Goal: Transaction & Acquisition: Purchase product/service

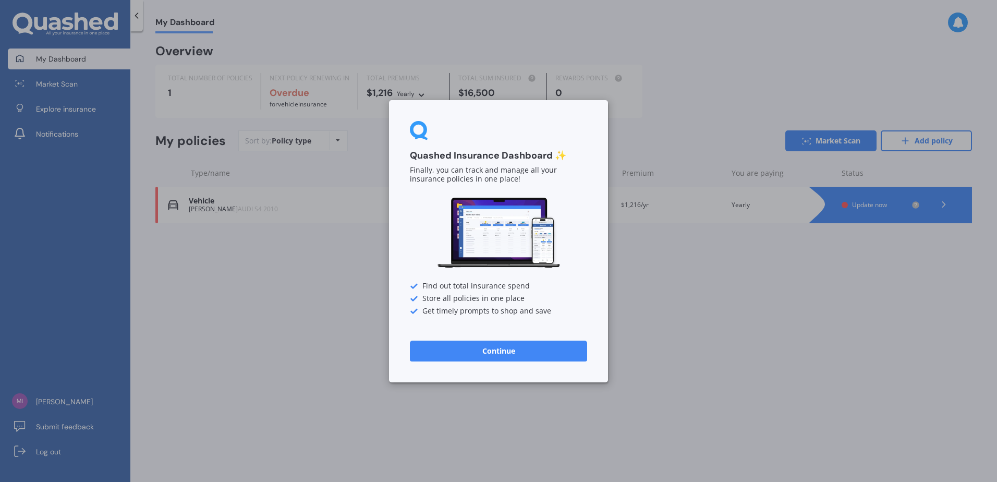
click at [474, 350] on button "Continue" at bounding box center [498, 350] width 177 height 21
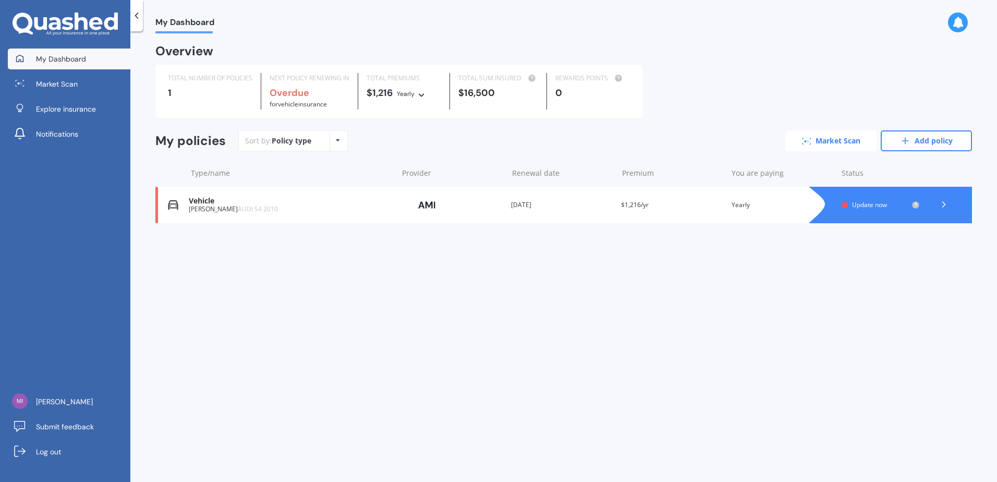
click at [842, 141] on link "Market Scan" at bounding box center [830, 140] width 91 height 21
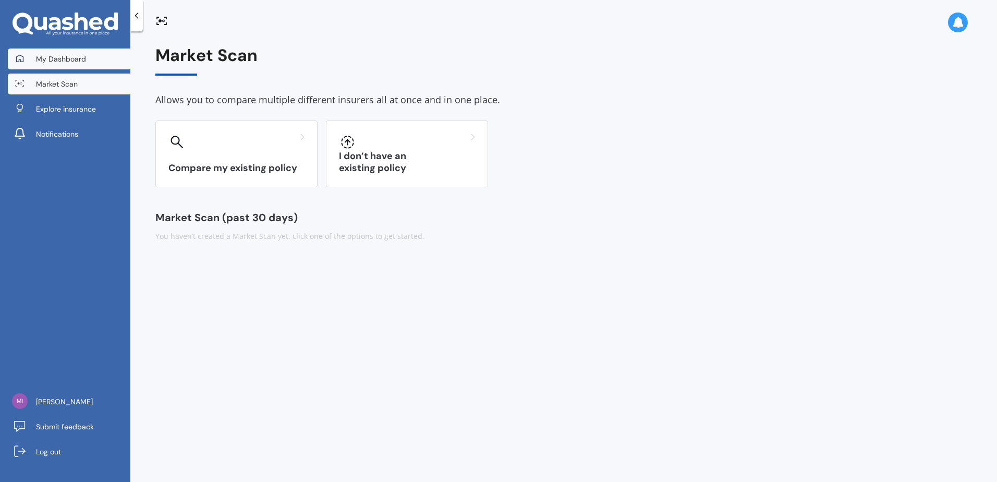
click at [60, 57] on span "My Dashboard" at bounding box center [61, 59] width 50 height 10
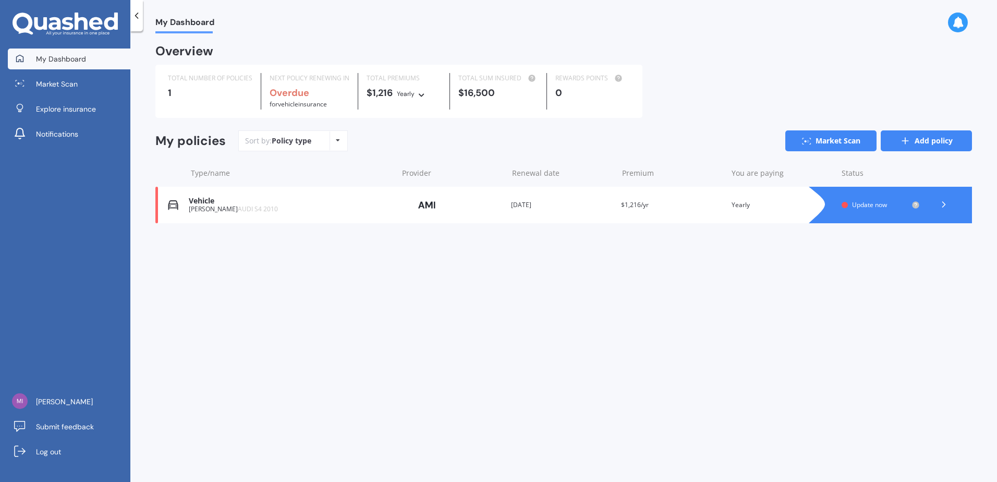
click at [931, 142] on link "Add policy" at bounding box center [926, 140] width 91 height 21
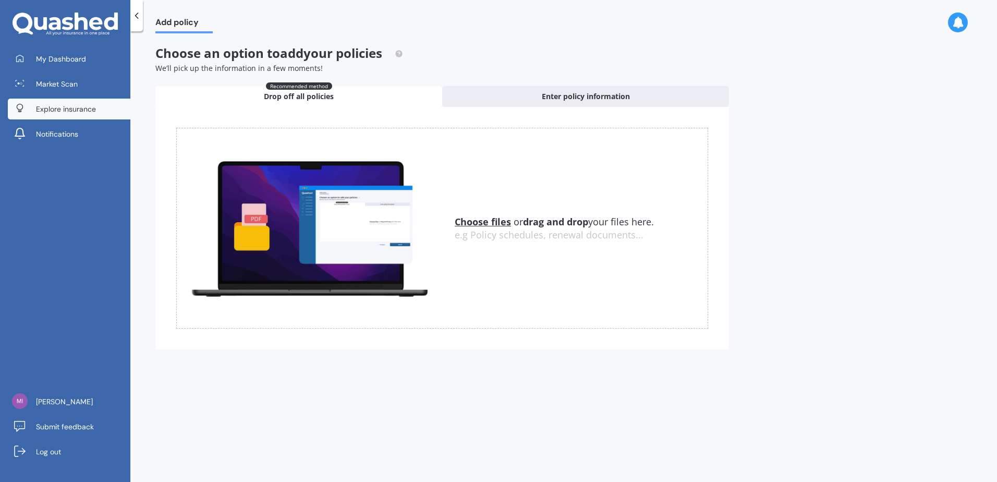
click at [69, 112] on span "Explore insurance" at bounding box center [66, 109] width 60 height 10
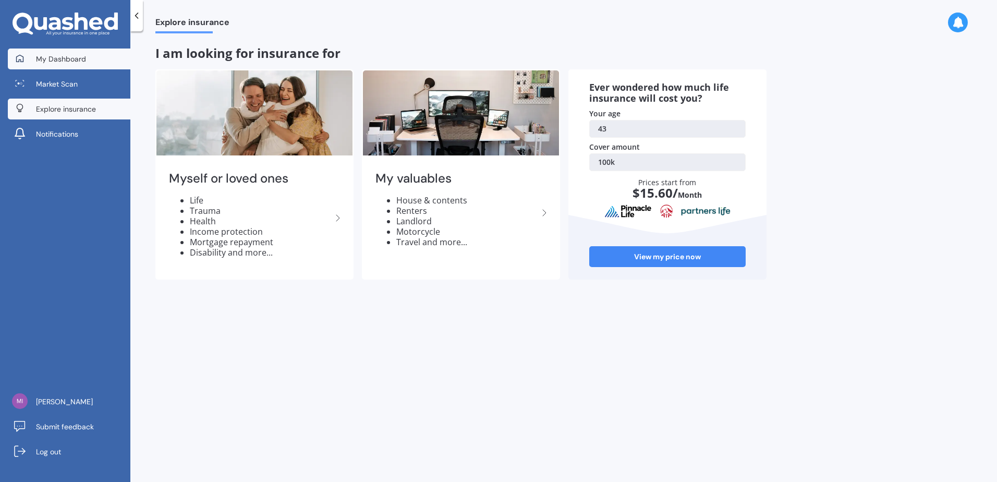
click at [79, 62] on span "My Dashboard" at bounding box center [61, 59] width 50 height 10
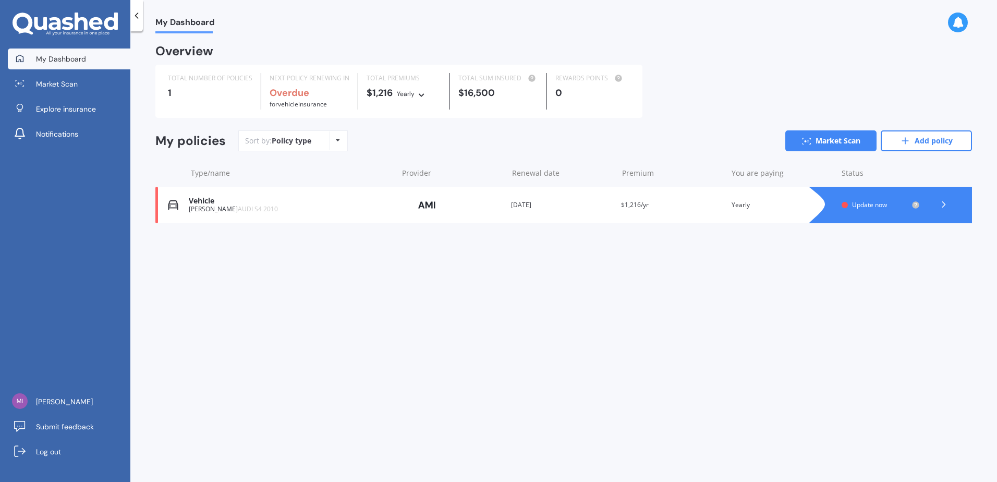
click at [338, 139] on icon at bounding box center [338, 140] width 4 height 6
click at [53, 89] on span "Market Scan" at bounding box center [57, 84] width 42 height 10
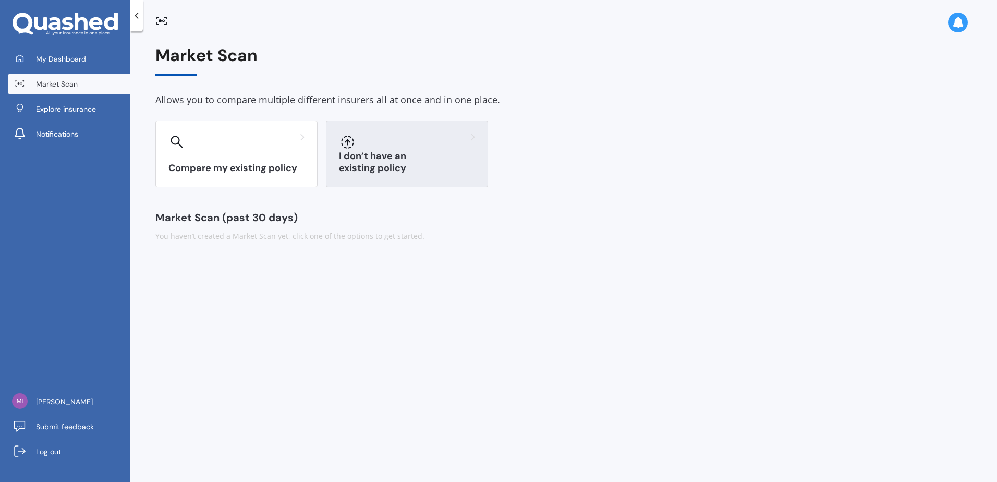
click at [405, 154] on div "I don’t have an existing policy" at bounding box center [407, 153] width 162 height 67
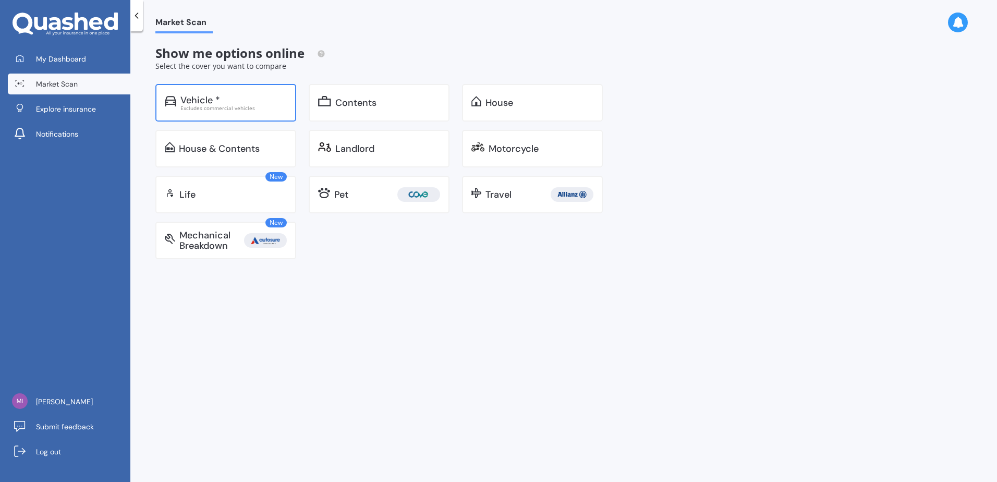
click at [233, 100] on div "Vehicle *" at bounding box center [233, 100] width 106 height 10
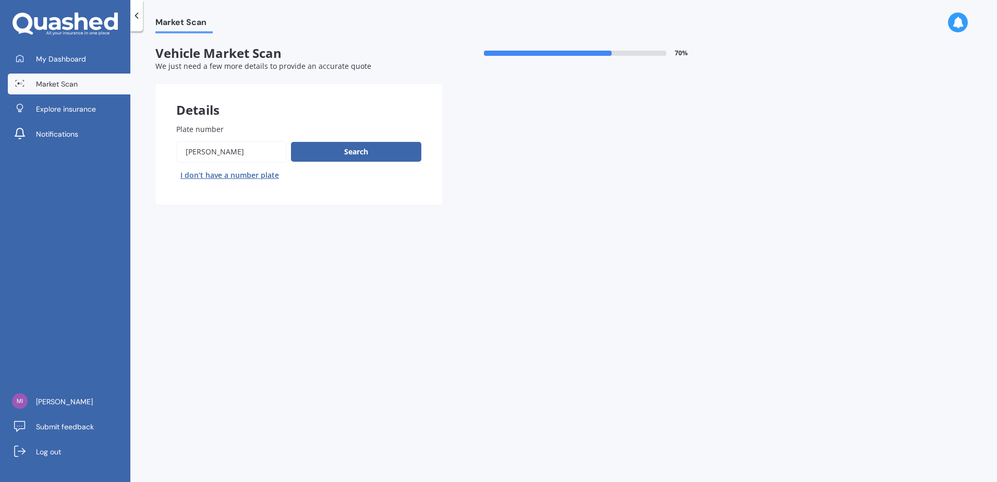
drag, startPoint x: 258, startPoint y: 153, endPoint x: 176, endPoint y: 160, distance: 81.7
click at [176, 160] on input "Plate number" at bounding box center [231, 152] width 111 height 22
type input "gtu220"
click at [305, 153] on button "Search" at bounding box center [356, 152] width 130 height 20
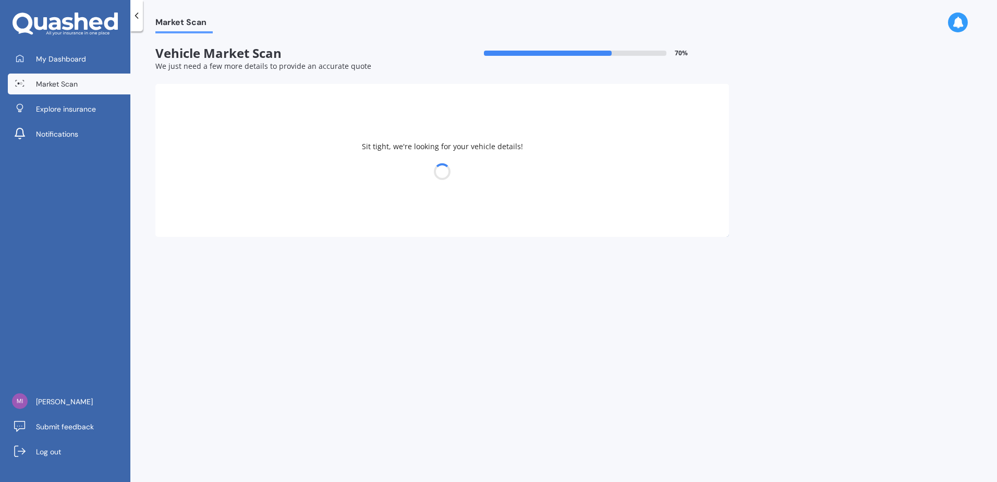
select select "PEUGEOT"
select select "208"
select select "30"
select select "05"
select select "1982"
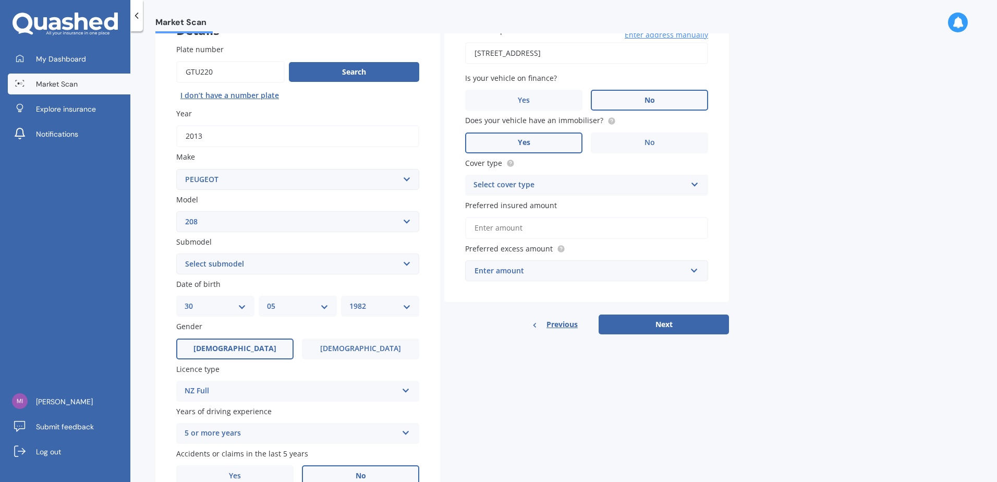
scroll to position [104, 0]
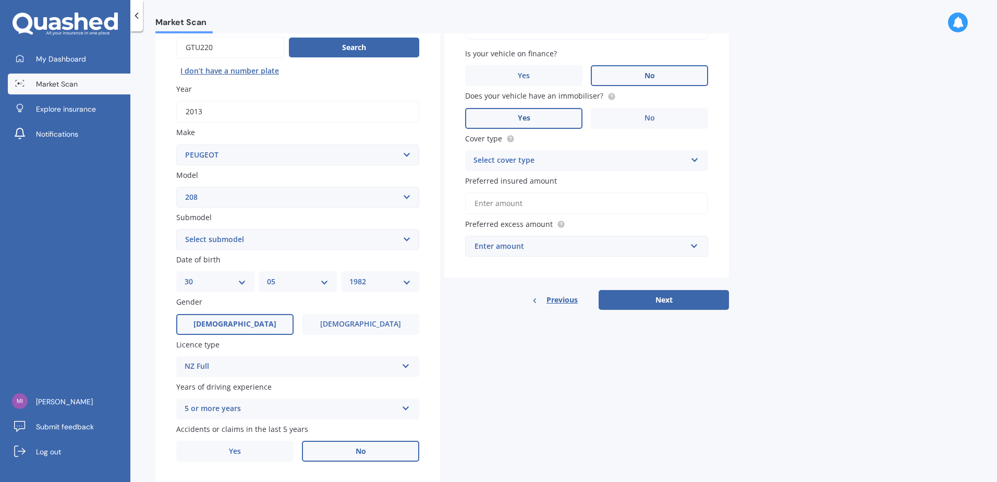
click at [241, 281] on select "DD 01 02 03 04 05 06 07 08 09 10 11 12 13 14 15 16 17 18 19 20 21 22 23 24 25 2…" at bounding box center [216, 281] width 62 height 11
select select "14"
click at [185, 276] on select "DD 01 02 03 04 05 06 07 08 09 10 11 12 13 14 15 16 17 18 19 20 21 22 23 24 25 2…" at bounding box center [216, 281] width 62 height 11
click at [320, 286] on select "MM 01 02 03 04 05 06 07 08 09 10 11 12" at bounding box center [298, 281] width 62 height 11
select select "11"
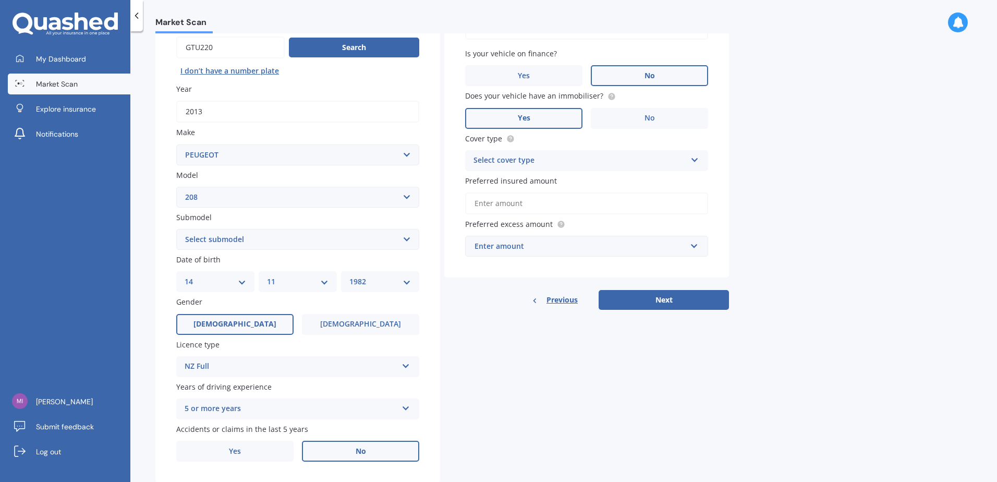
click at [267, 276] on select "MM 01 02 03 04 05 06 07 08 09 10 11 12" at bounding box center [298, 281] width 62 height 11
click at [384, 284] on select "YYYY 2025 2024 2023 2022 2021 2020 2019 2018 2017 2016 2015 2014 2013 2012 2011…" at bounding box center [380, 281] width 62 height 11
select select "2008"
click at [349, 276] on select "YYYY 2025 2024 2023 2022 2021 2020 2019 2018 2017 2016 2015 2014 2013 2012 2011…" at bounding box center [380, 281] width 62 height 11
click at [222, 363] on div "NZ Full" at bounding box center [291, 366] width 213 height 13
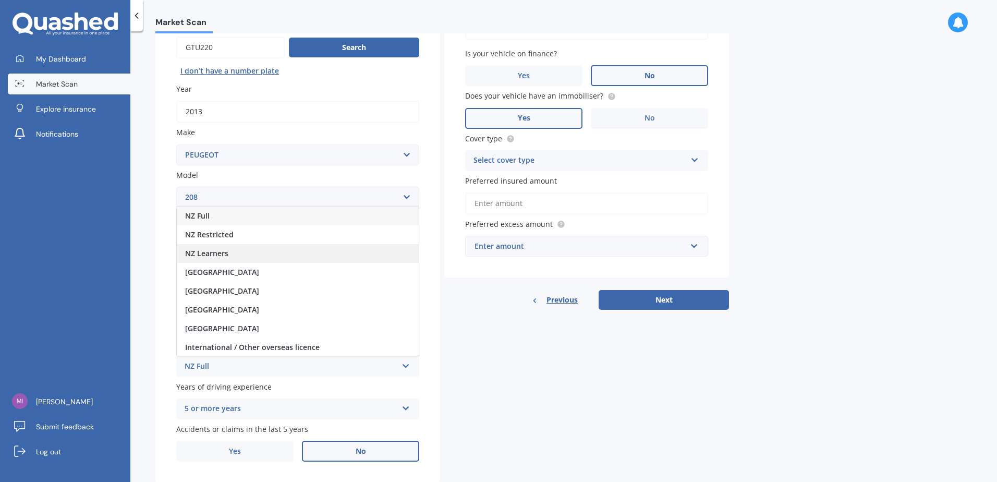
click at [228, 254] on div "NZ Learners" at bounding box center [298, 253] width 242 height 19
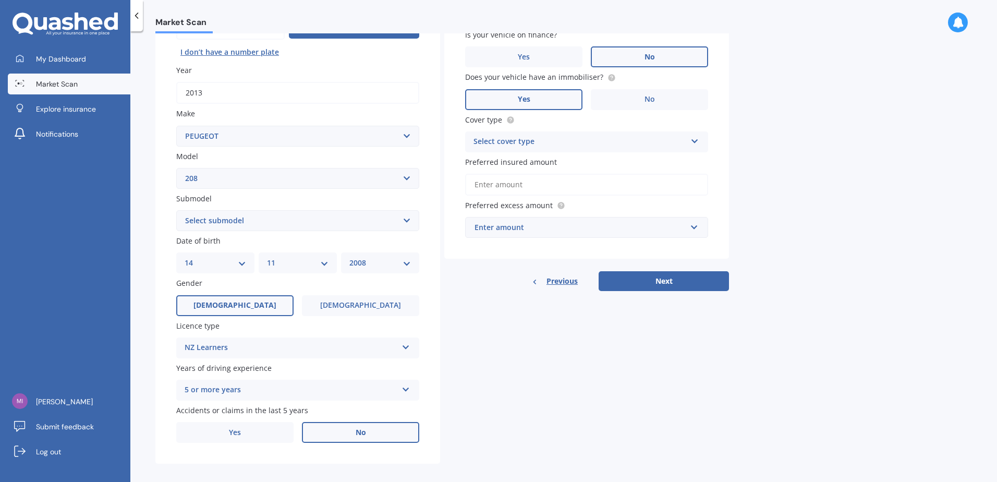
scroll to position [132, 0]
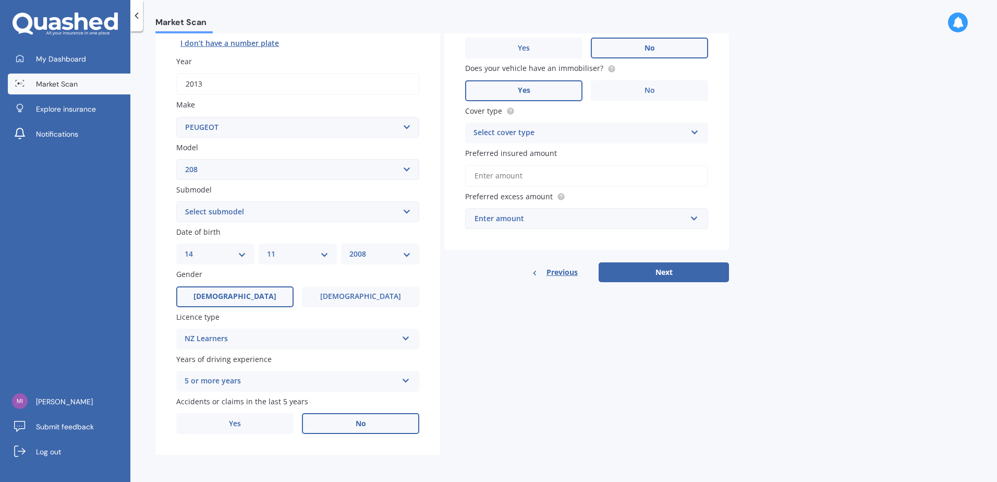
click at [250, 380] on div "5 or more years" at bounding box center [291, 381] width 213 height 13
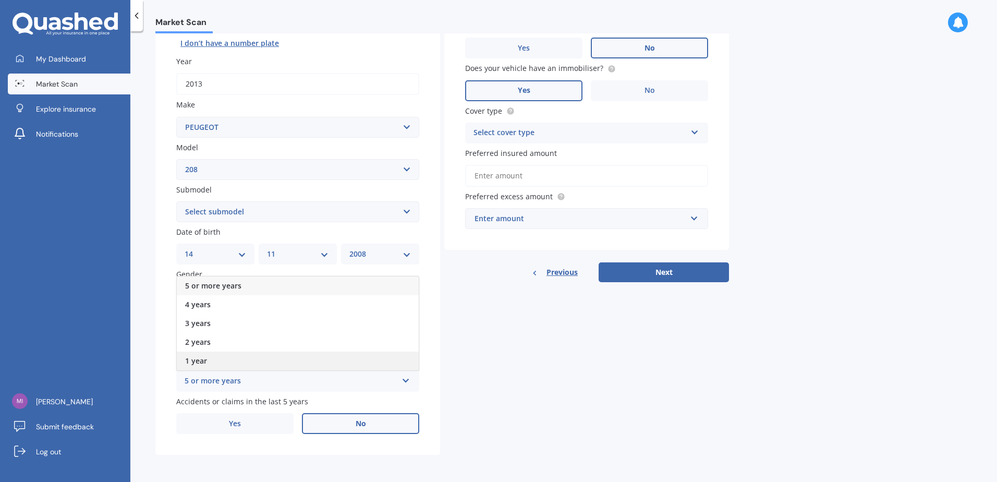
click at [238, 363] on div "1 year" at bounding box center [298, 360] width 242 height 19
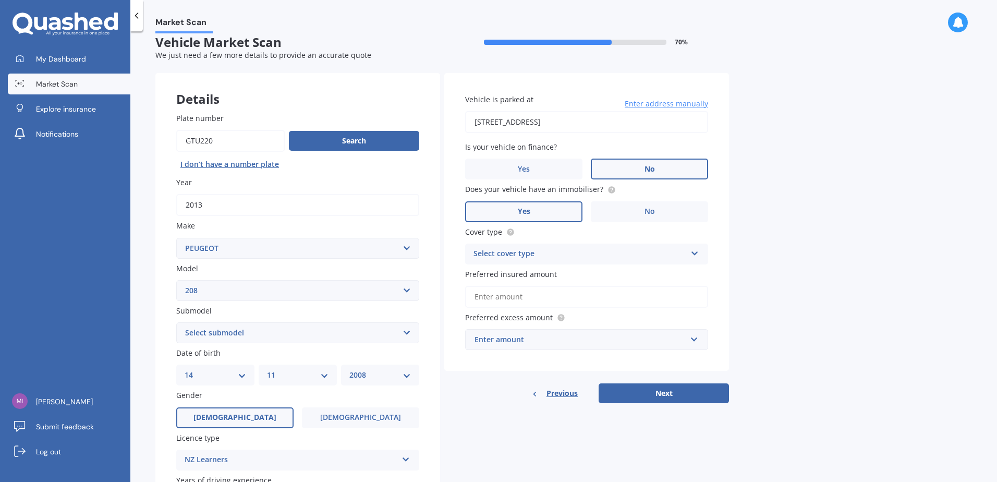
scroll to position [0, 0]
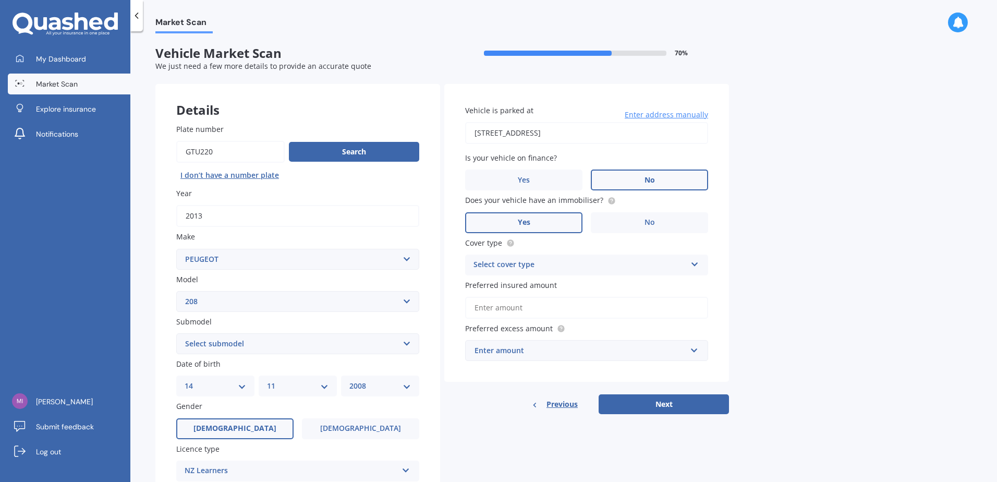
click at [569, 259] on div "Select cover type" at bounding box center [579, 265] width 213 height 13
click at [569, 283] on div "Comprehensive" at bounding box center [587, 285] width 242 height 19
click at [567, 306] on input "Preferred insured amount" at bounding box center [586, 308] width 243 height 22
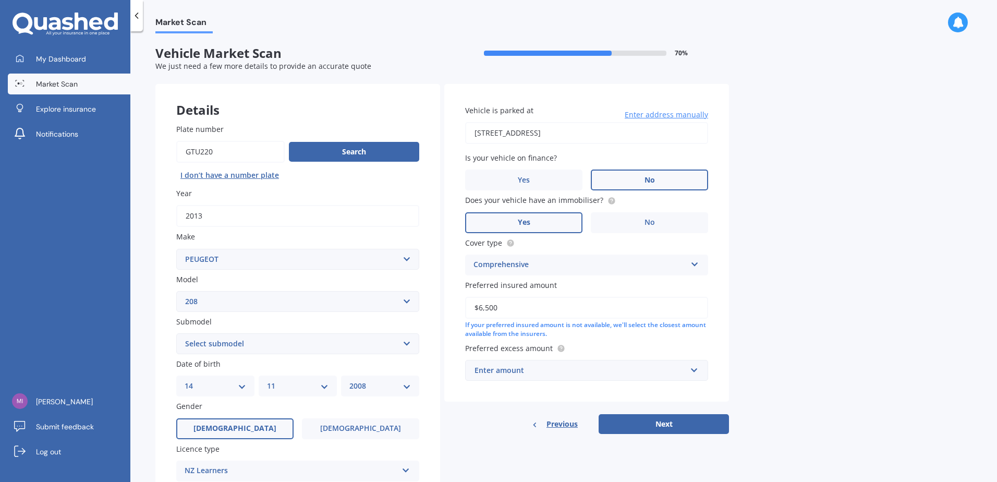
type input "$6,500"
click at [612, 373] on div "Enter amount" at bounding box center [580, 369] width 212 height 11
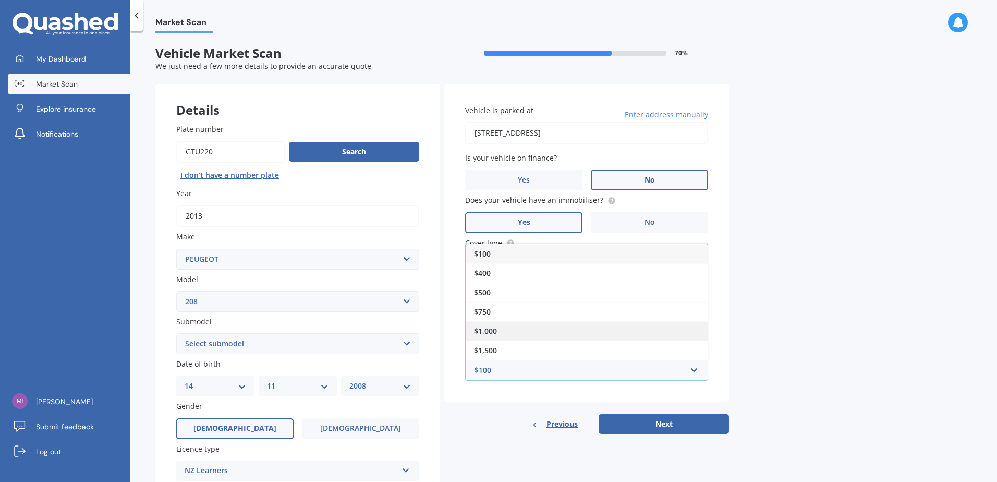
click at [588, 330] on div "$1,000" at bounding box center [587, 330] width 242 height 19
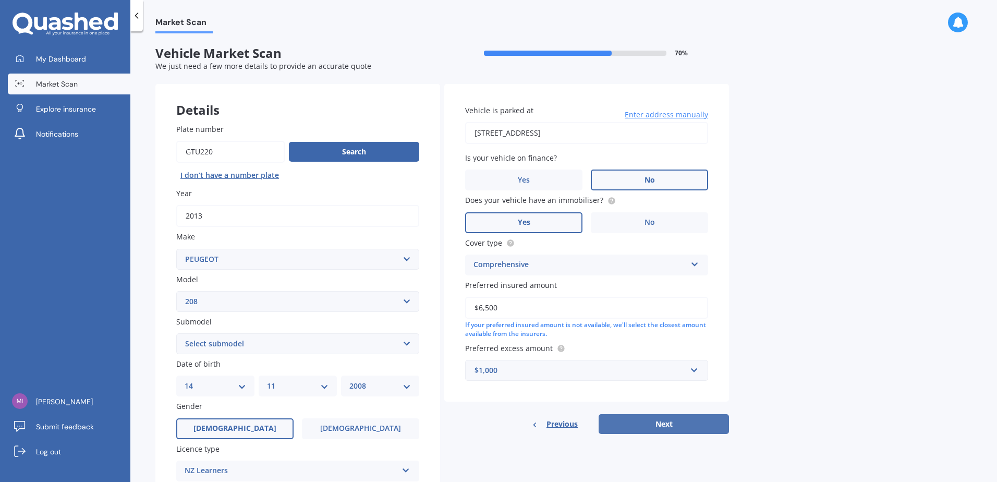
click at [653, 424] on button "Next" at bounding box center [664, 424] width 130 height 20
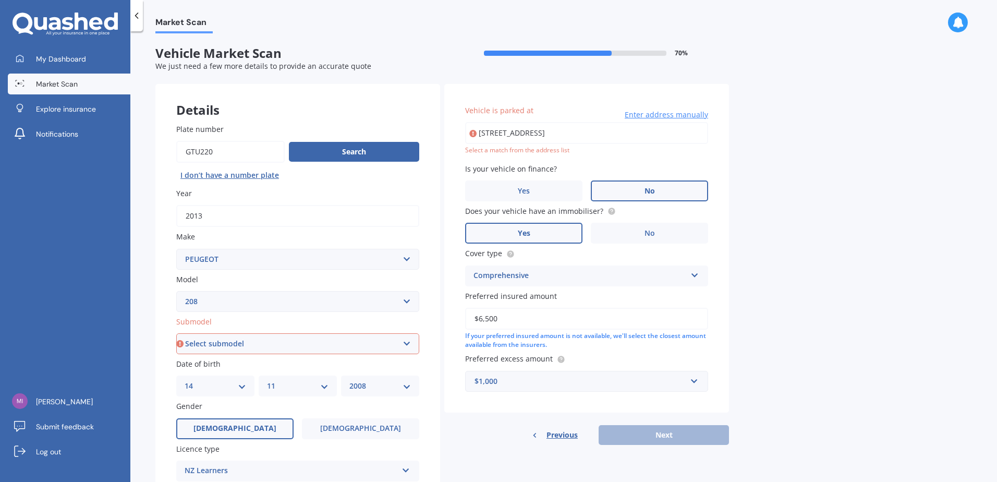
click at [265, 345] on select "Select submodel 5 Door GTI GTI 30th" at bounding box center [297, 343] width 243 height 21
click at [312, 314] on div "Plate number Search I don’t have a number plate Year 2013 Make Select make AC A…" at bounding box center [297, 345] width 285 height 484
click at [307, 337] on select "Select submodel 5 Door GTI GTI 30th" at bounding box center [297, 343] width 243 height 21
select select "5 DOOR"
click at [176, 333] on select "Select submodel 5 Door GTI GTI 30th" at bounding box center [297, 343] width 243 height 21
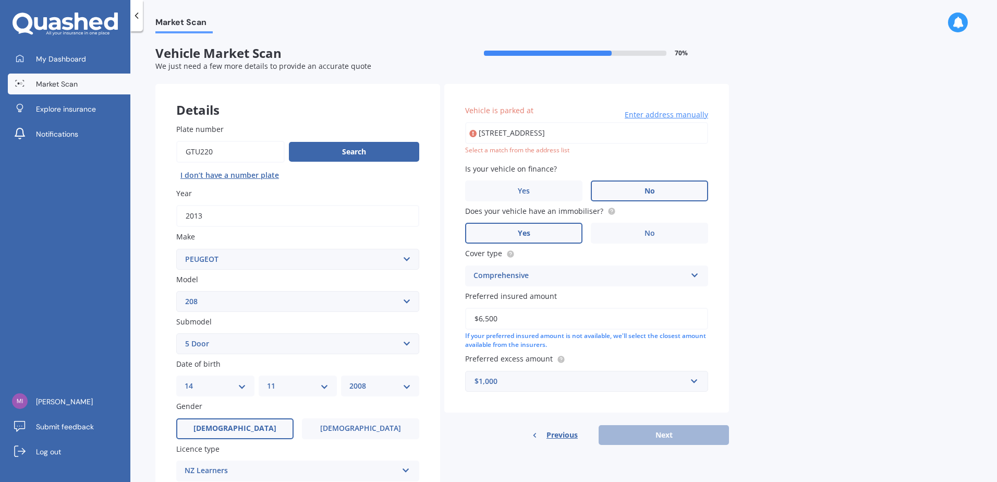
type input "55 Ngahere Drive, Horahora, Whangārei 0110"
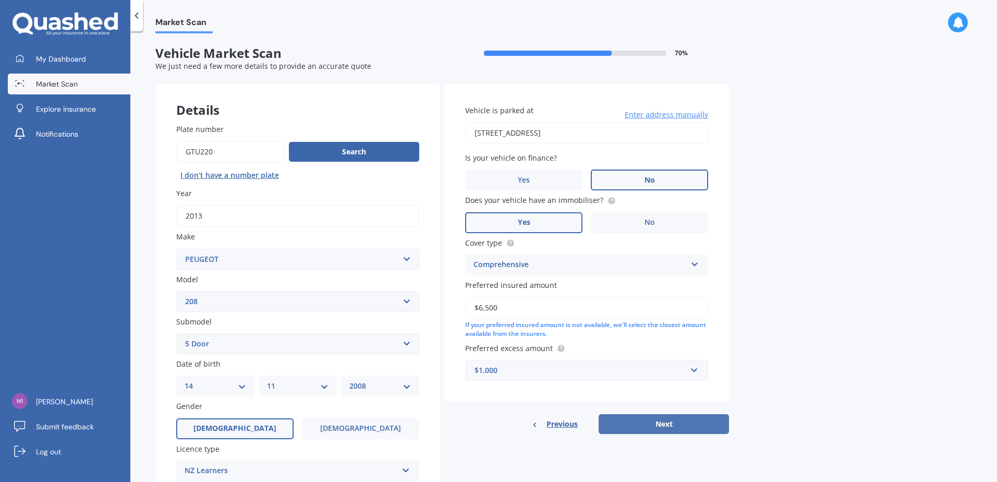
click at [667, 429] on button "Next" at bounding box center [664, 424] width 130 height 20
select select "14"
select select "11"
select select "2008"
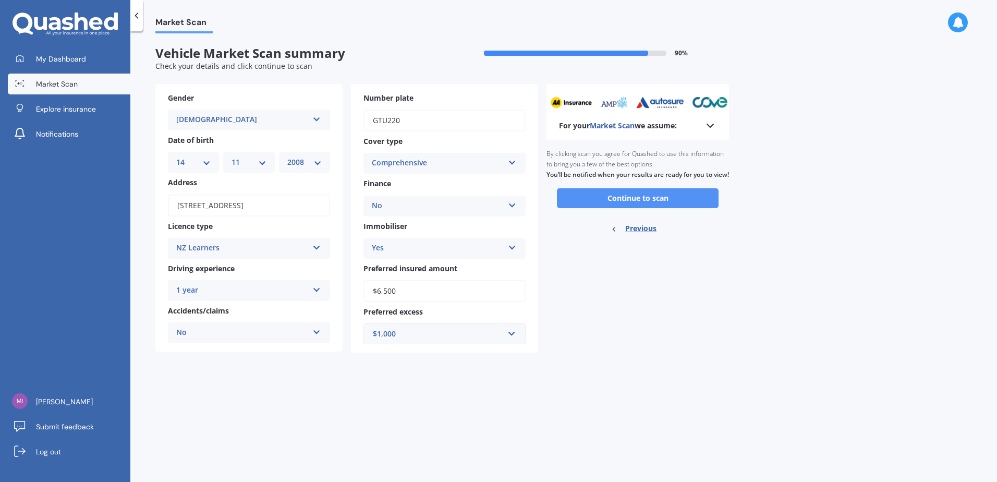
click at [635, 208] on button "Continue to scan" at bounding box center [638, 198] width 162 height 20
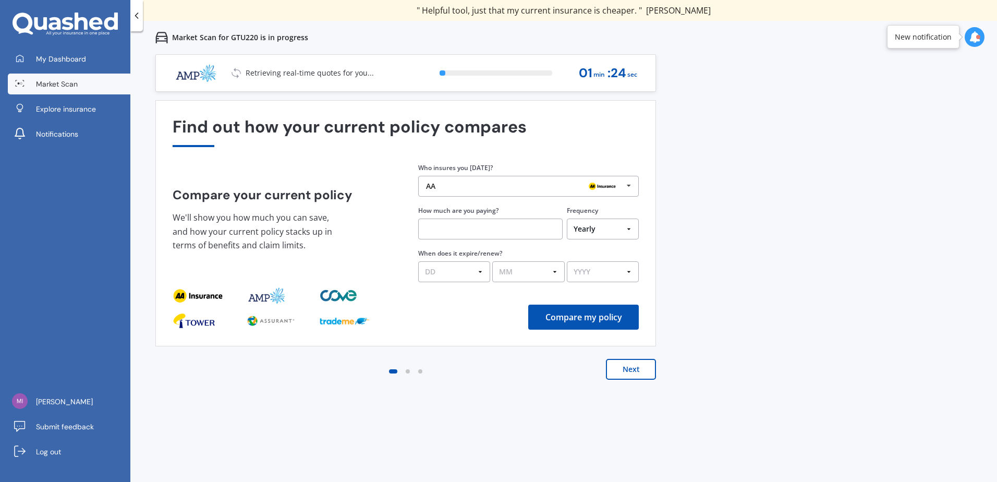
click at [639, 376] on button "Next" at bounding box center [631, 369] width 50 height 21
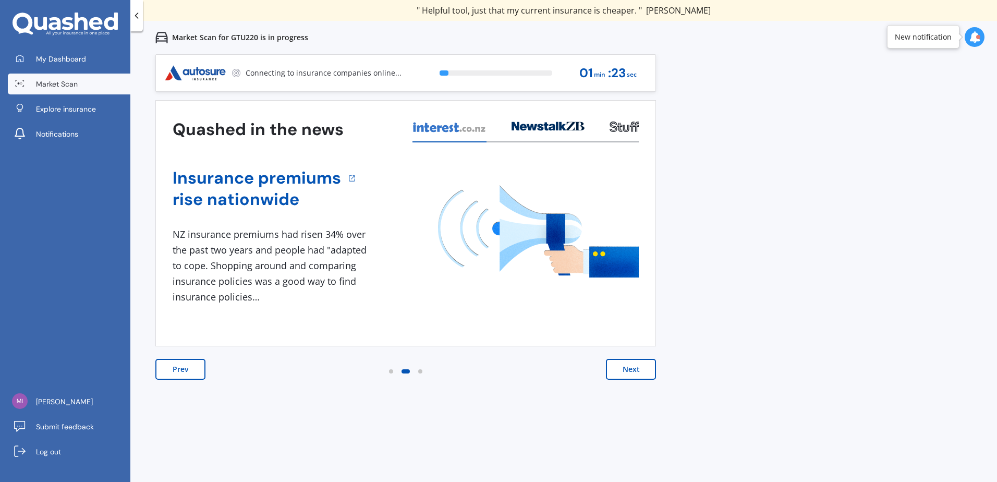
click at [639, 376] on button "Next" at bounding box center [631, 369] width 50 height 21
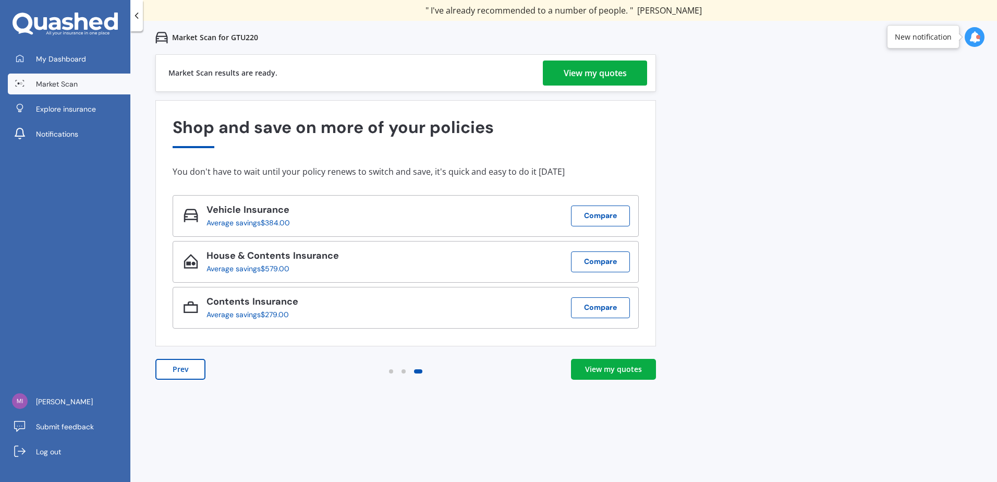
click at [624, 362] on link "View my quotes" at bounding box center [613, 369] width 85 height 21
